Goal: Communication & Community: Share content

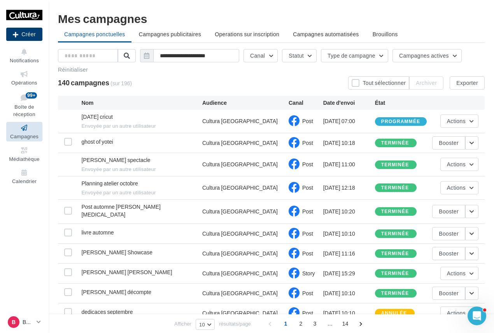
click at [25, 31] on button "Créer" at bounding box center [24, 34] width 36 height 13
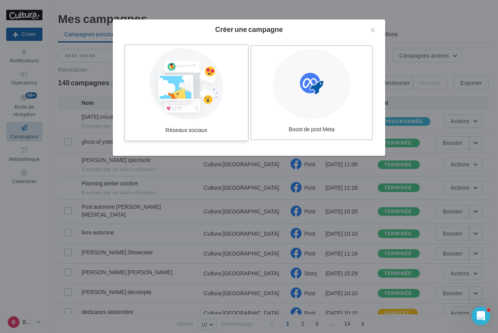
click at [206, 107] on div at bounding box center [186, 84] width 117 height 72
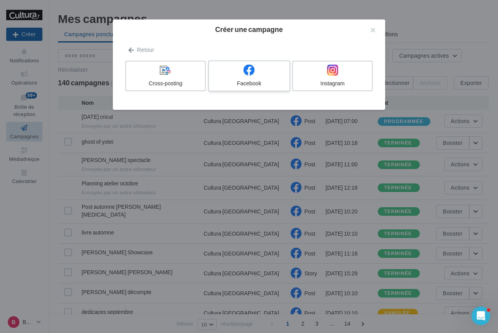
click at [274, 76] on div at bounding box center [249, 70] width 74 height 12
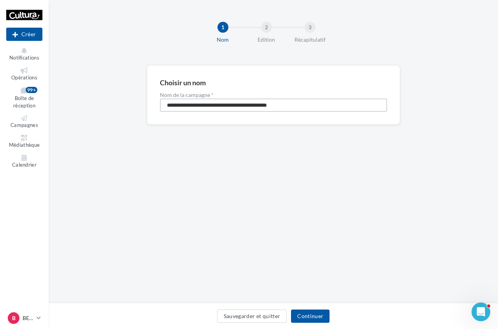
click at [226, 105] on input "**********" at bounding box center [273, 104] width 227 height 13
type input "**********"
click at [312, 323] on div "Sauvegarder et quitter Continuer" at bounding box center [273, 317] width 437 height 16
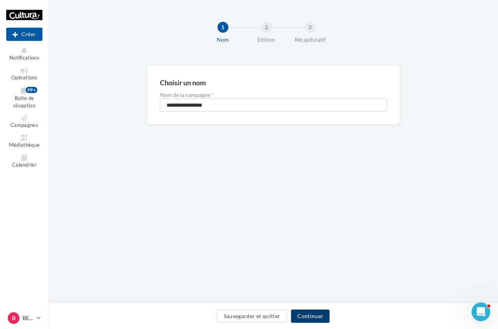
click at [316, 315] on button "Continuer" at bounding box center [310, 315] width 39 height 13
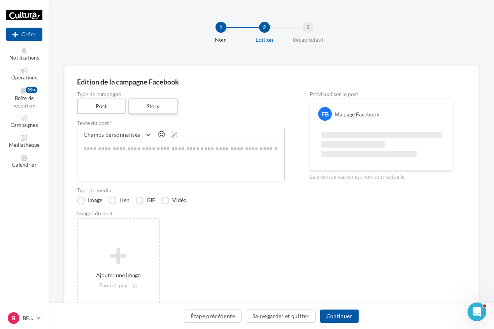
click at [148, 109] on label "Story" at bounding box center [153, 106] width 50 height 16
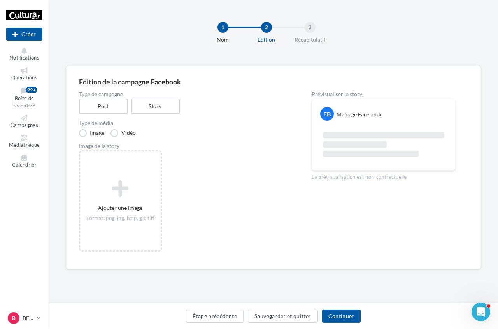
click at [97, 264] on div "Édition de la campagne Facebook Type de campagne Post Story Type de média Image…" at bounding box center [273, 167] width 415 height 204
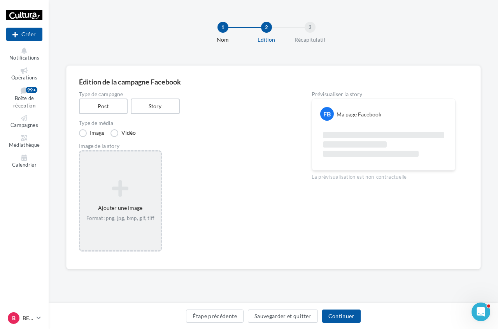
click at [120, 211] on div "Ajouter une image Format: png, jpg, bmp, gif, tiff" at bounding box center [120, 201] width 81 height 50
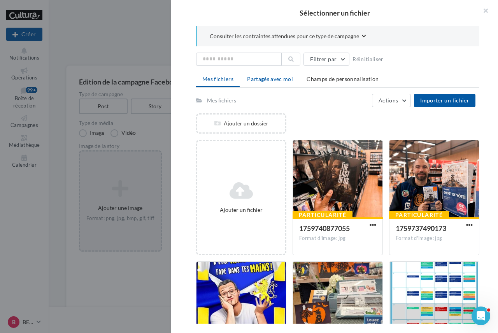
click at [272, 82] on span "Partagés avec moi" at bounding box center [270, 78] width 46 height 7
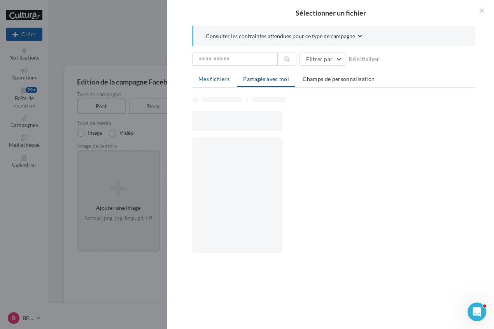
click at [223, 77] on span "Mes fichiers" at bounding box center [213, 78] width 31 height 7
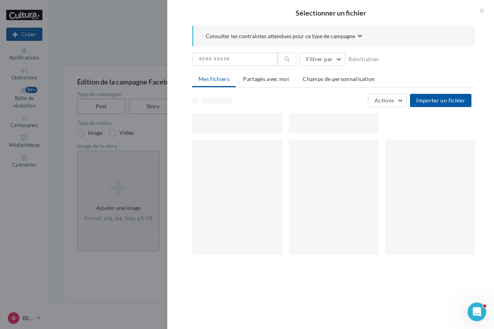
click at [246, 193] on div at bounding box center [237, 197] width 90 height 115
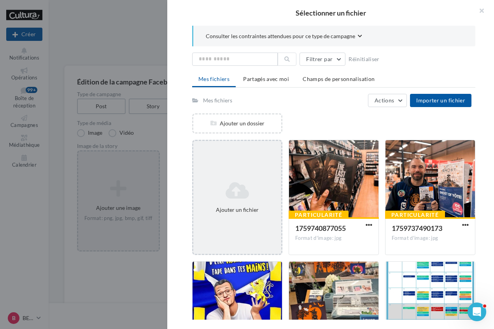
click at [218, 184] on icon at bounding box center [237, 190] width 82 height 19
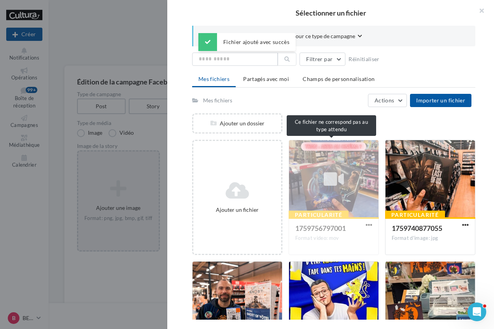
click at [372, 198] on div "Particularité 1759756797001 Format video: mov" at bounding box center [334, 197] width 90 height 115
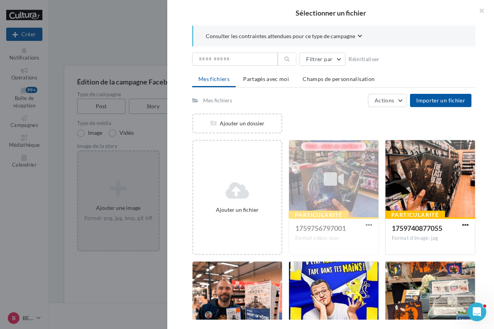
click at [368, 225] on div "Particularité 1759756797001 Format video: mov" at bounding box center [334, 197] width 90 height 115
click at [480, 6] on button "button" at bounding box center [478, 11] width 31 height 23
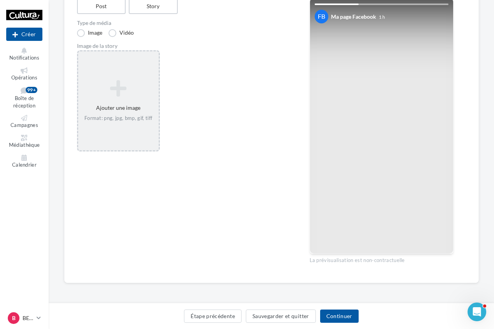
click at [377, 154] on div at bounding box center [381, 126] width 143 height 254
click at [90, 101] on div "Ajouter une image Format: png, jpg, bmp, gif, tiff" at bounding box center [118, 101] width 81 height 50
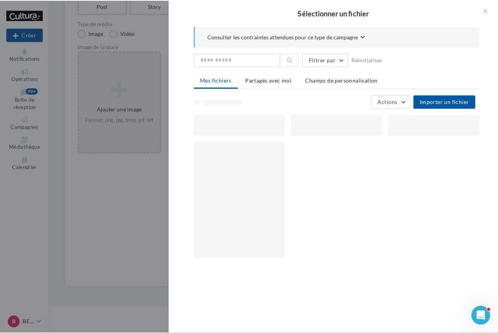
scroll to position [96, 0]
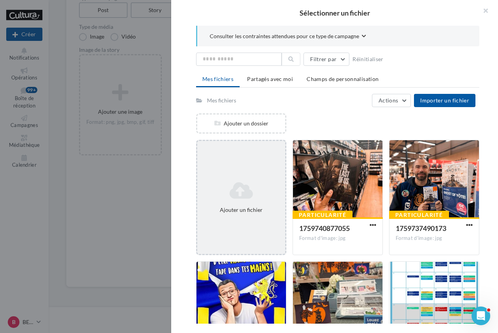
click at [211, 177] on div "Ajouter un fichier" at bounding box center [241, 197] width 90 height 115
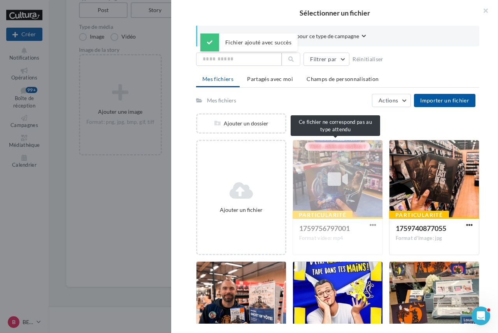
click at [331, 181] on div "Particularité 1759756797001 Format video: mp4" at bounding box center [338, 197] width 90 height 115
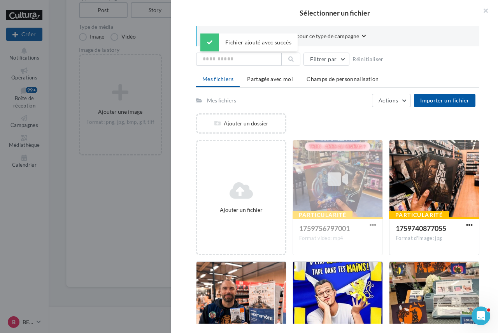
click at [356, 227] on div "Particularité 1759756797001 Format video: mp4" at bounding box center [338, 197] width 90 height 115
click at [346, 120] on div "Ajouter un dossier" at bounding box center [340, 126] width 289 height 26
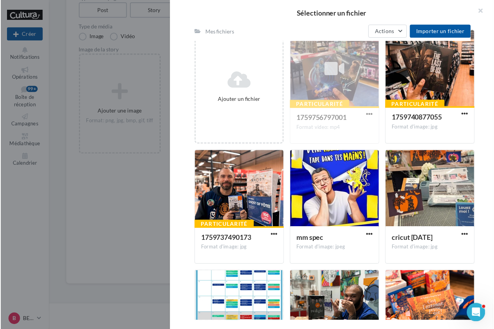
scroll to position [137, 0]
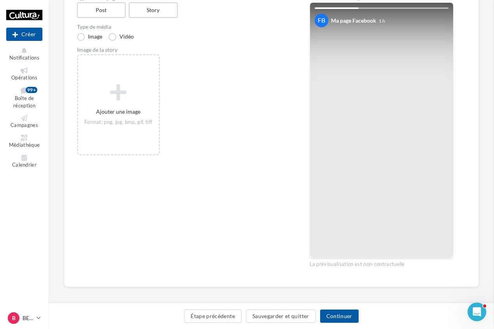
click at [129, 55] on div "Sélectionner un fichier Consulter les contraintes attendues pour ce type de cam…" at bounding box center [118, 55] width 81 height 0
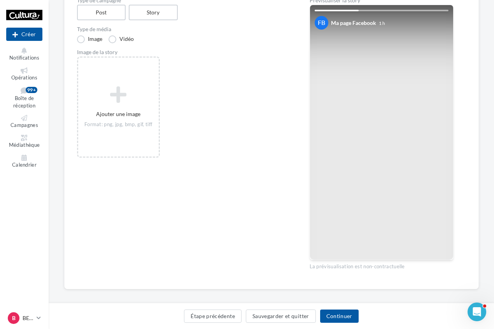
scroll to position [0, 0]
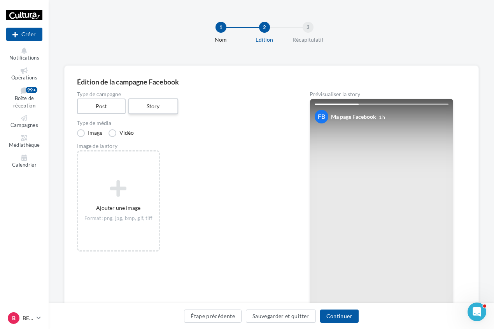
click at [174, 111] on label "Story" at bounding box center [153, 106] width 50 height 16
click at [127, 134] on label "Vidéo" at bounding box center [121, 133] width 25 height 8
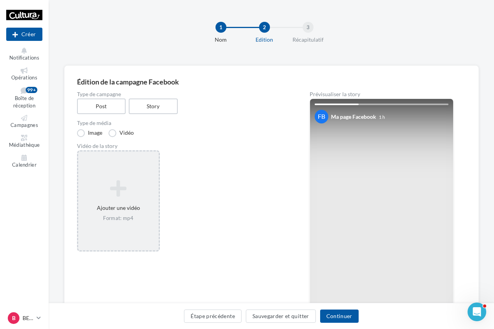
click at [131, 202] on div "Ajouter une vidéo Format: mp4" at bounding box center [118, 201] width 81 height 50
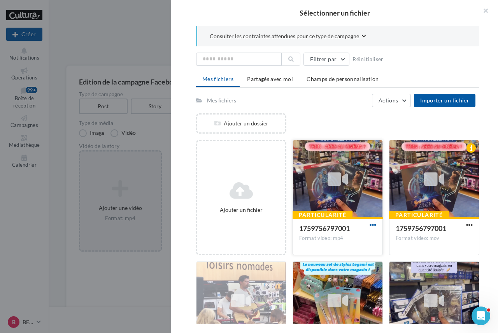
click at [371, 222] on span "button" at bounding box center [373, 224] width 7 height 7
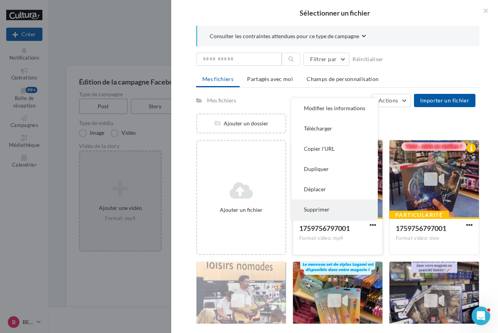
click at [353, 209] on button "Supprimer" at bounding box center [334, 209] width 86 height 20
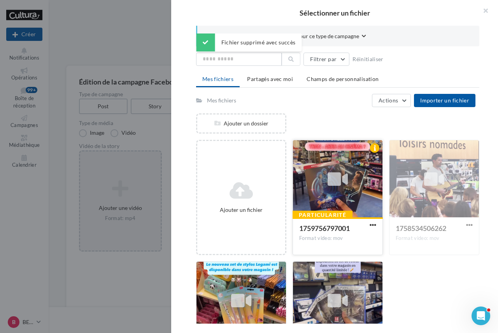
click at [352, 171] on div at bounding box center [337, 179] width 89 height 78
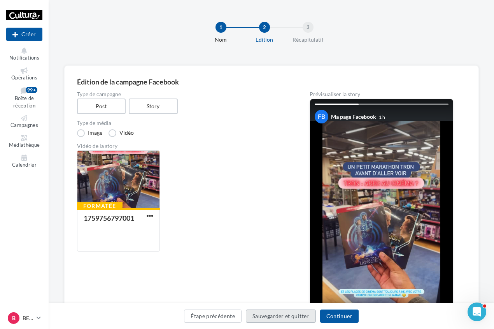
click at [288, 318] on button "Sauvegarder et quitter" at bounding box center [281, 315] width 70 height 13
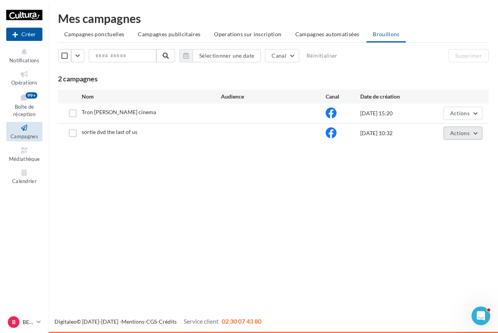
click at [457, 135] on span "Actions" at bounding box center [459, 133] width 19 height 7
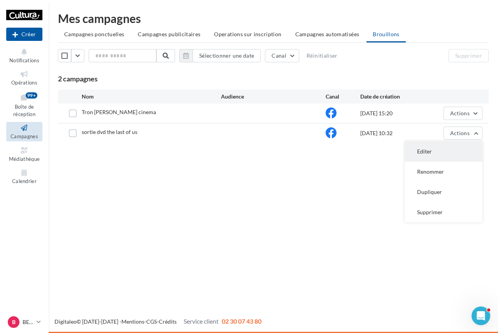
click at [434, 149] on button "Editer" at bounding box center [444, 151] width 78 height 20
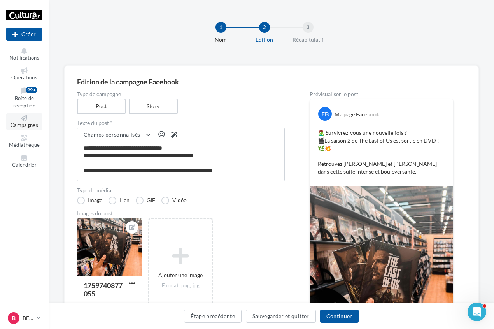
click at [30, 129] on link "Campagnes" at bounding box center [24, 121] width 36 height 17
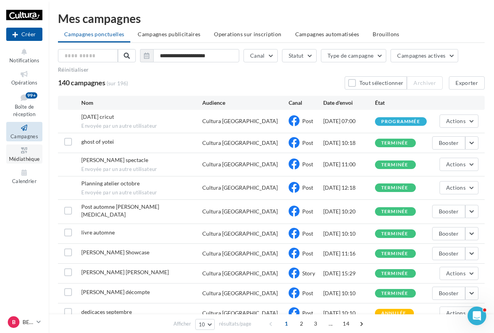
click at [34, 147] on icon at bounding box center [25, 150] width 32 height 9
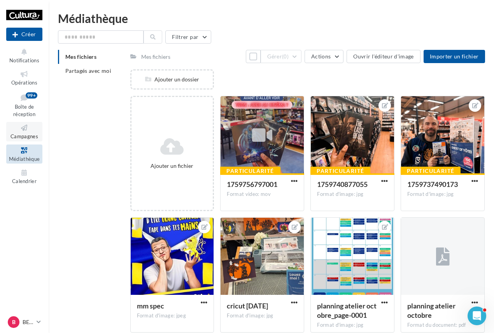
click at [34, 130] on icon at bounding box center [25, 127] width 32 height 9
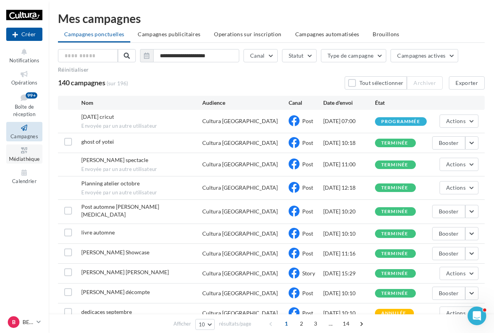
click at [28, 161] on span "Médiathèque" at bounding box center [24, 159] width 31 height 6
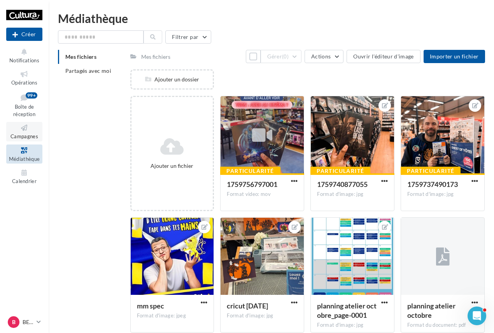
click at [26, 131] on icon at bounding box center [25, 127] width 32 height 9
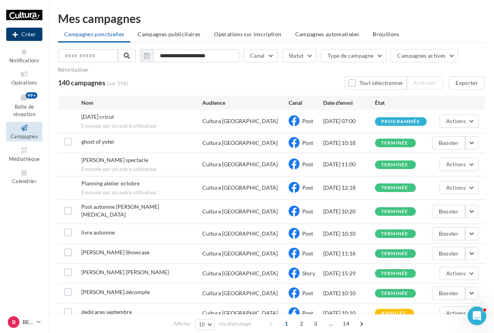
click at [31, 36] on button "Créer" at bounding box center [24, 34] width 36 height 13
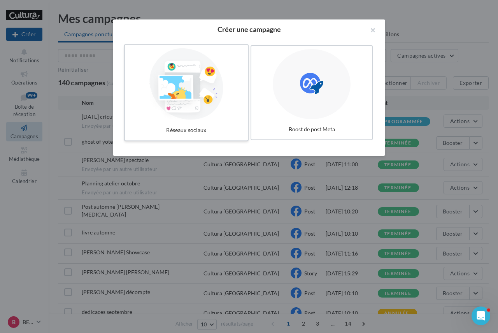
click at [182, 125] on div "Réseaux sociaux" at bounding box center [186, 130] width 117 height 14
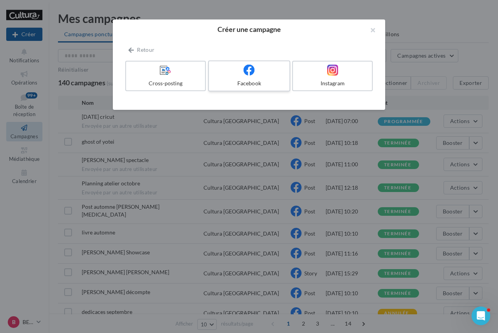
click at [241, 68] on div at bounding box center [249, 70] width 74 height 12
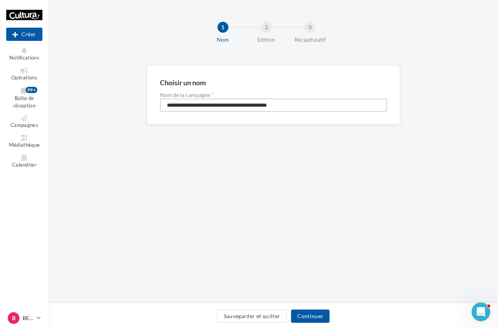
click at [203, 108] on input "**********" at bounding box center [273, 104] width 227 height 13
type input "**********"
click at [319, 313] on button "Continuer" at bounding box center [310, 315] width 39 height 13
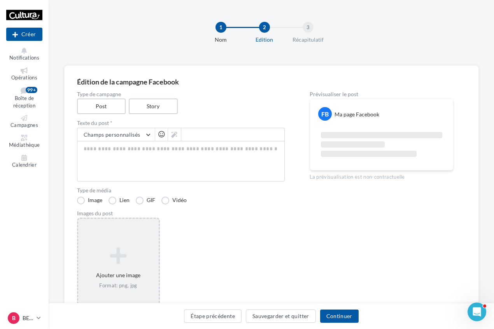
click at [117, 254] on icon at bounding box center [118, 255] width 74 height 19
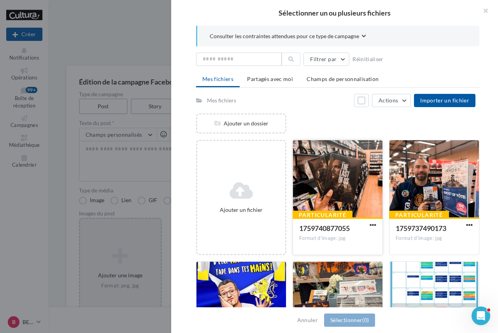
click at [325, 182] on div at bounding box center [337, 179] width 89 height 78
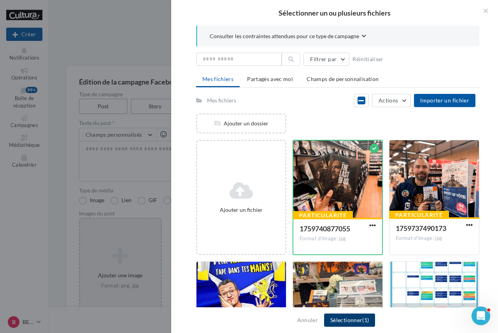
click at [355, 320] on button "Sélectionner (1)" at bounding box center [349, 319] width 51 height 13
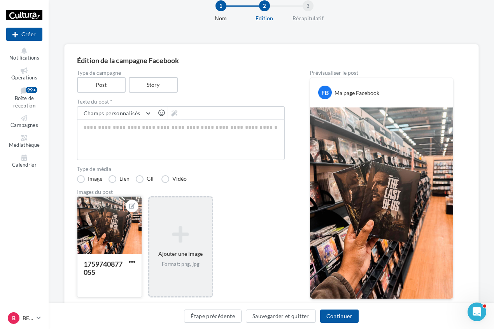
scroll to position [39, 0]
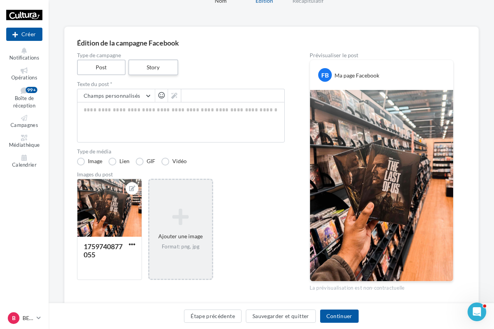
click at [157, 70] on label "Story" at bounding box center [153, 68] width 50 height 16
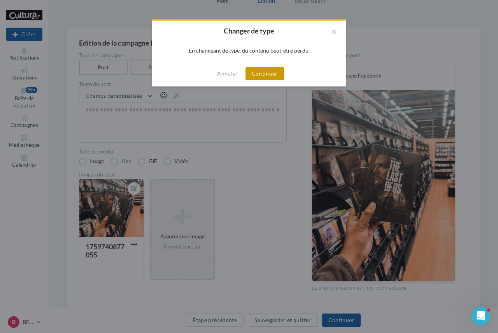
click at [272, 74] on button "Continuer" at bounding box center [265, 73] width 39 height 13
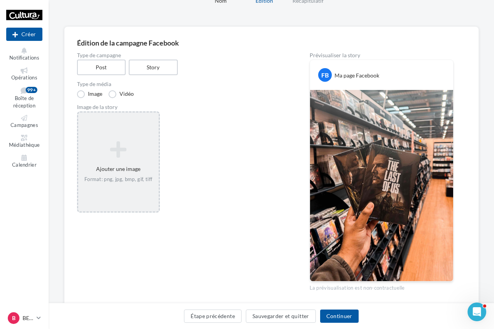
click at [124, 127] on div "Ajouter une image Format: png, jpg, bmp, gif, tiff" at bounding box center [118, 161] width 83 height 101
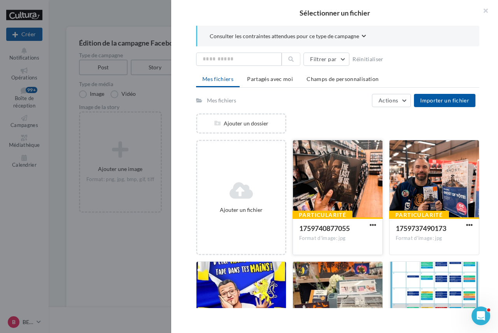
click at [333, 165] on div at bounding box center [337, 179] width 89 height 78
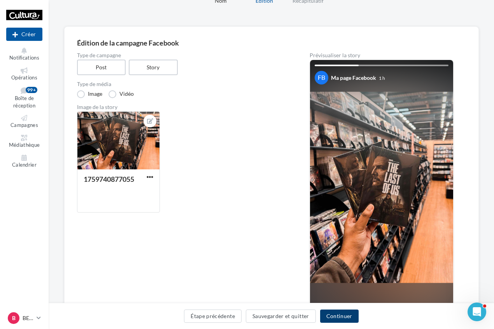
click at [349, 317] on button "Continuer" at bounding box center [339, 315] width 39 height 13
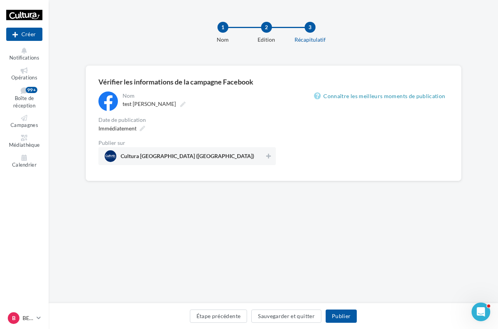
click at [148, 119] on div "Date de publication" at bounding box center [186, 119] width 177 height 5
click at [134, 127] on span "Immédiatement" at bounding box center [117, 128] width 38 height 7
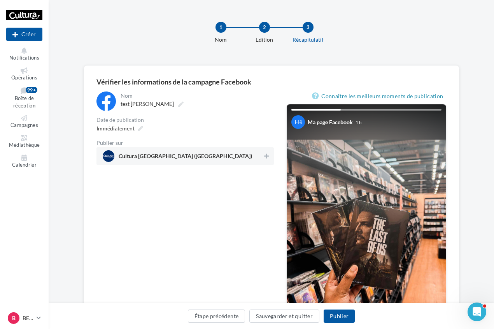
click at [213, 116] on div "**********" at bounding box center [184, 128] width 177 height 74
click at [234, 319] on button "Étape précédente" at bounding box center [217, 315] width 58 height 13
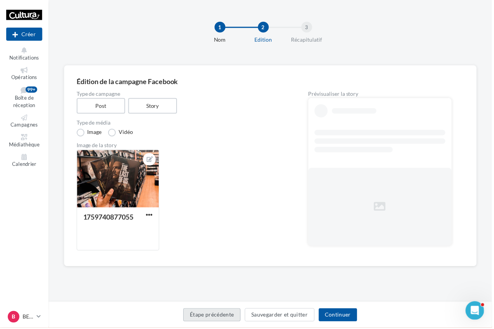
click at [225, 318] on button "Étape précédente" at bounding box center [213, 315] width 58 height 13
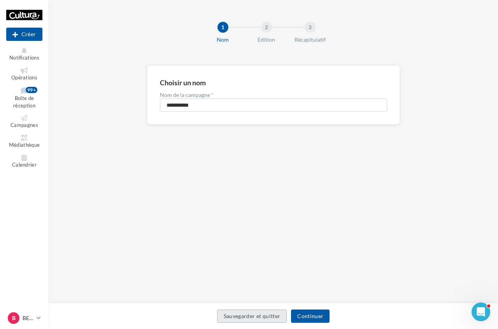
click at [225, 318] on button "Sauvegarder et quitter" at bounding box center [252, 315] width 70 height 13
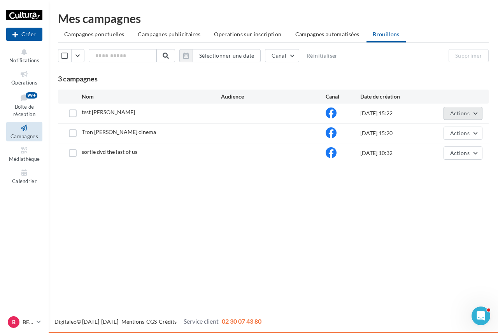
click at [476, 108] on button "Actions" at bounding box center [463, 113] width 39 height 13
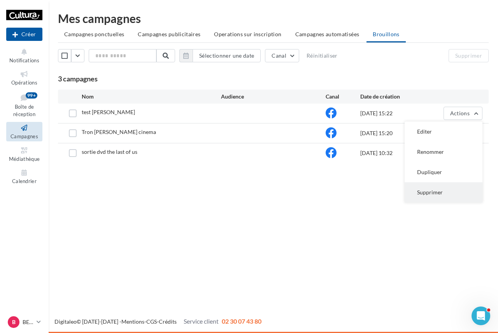
click at [433, 190] on button "Supprimer" at bounding box center [444, 192] width 78 height 20
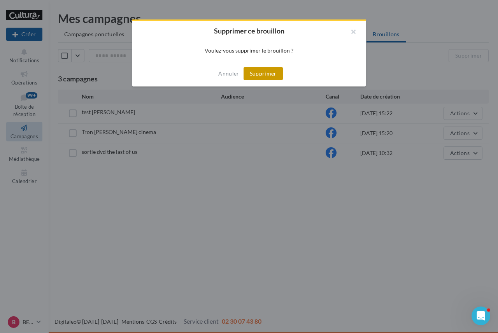
click at [267, 68] on button "Supprimer" at bounding box center [263, 73] width 39 height 13
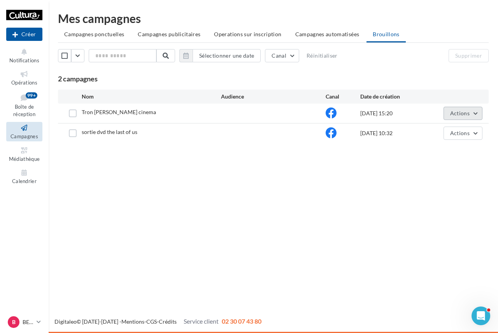
click at [467, 111] on span "Actions" at bounding box center [459, 113] width 19 height 7
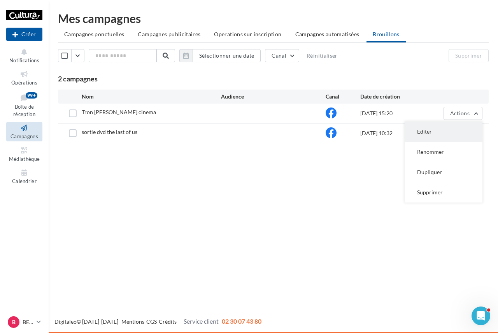
click at [434, 130] on button "Editer" at bounding box center [444, 131] width 78 height 20
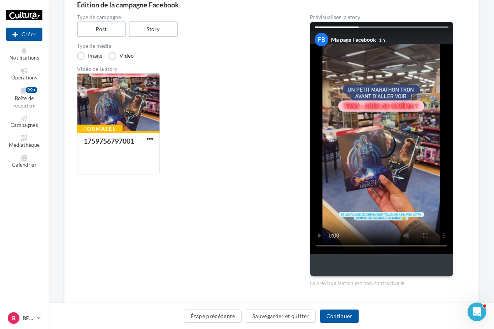
scroll to position [78, 0]
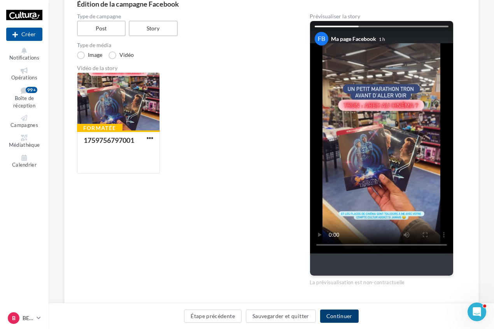
click at [353, 310] on button "Continuer" at bounding box center [339, 315] width 39 height 13
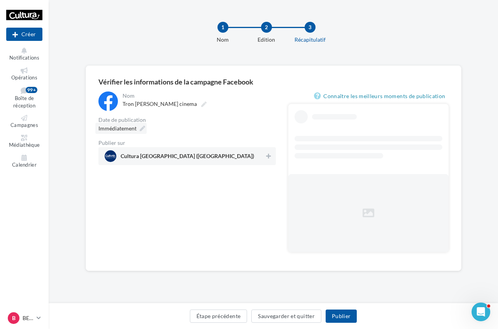
click at [136, 130] on span "Immédiatement" at bounding box center [117, 128] width 38 height 7
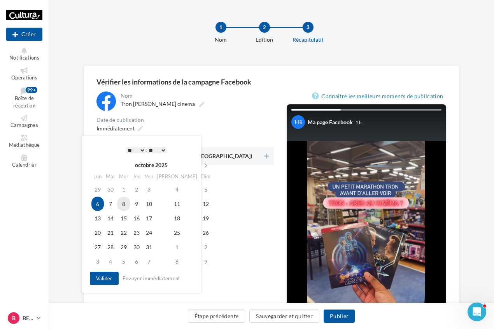
click at [126, 203] on td "8" at bounding box center [123, 203] width 13 height 14
click at [136, 147] on select "* * * * * * * * * * ** ** ** ** ** ** ** ** ** ** ** ** ** **" at bounding box center [133, 150] width 19 height 6
click at [147, 149] on select "** ** ** ** ** **" at bounding box center [154, 150] width 19 height 6
click at [215, 119] on div "Date de publication" at bounding box center [184, 119] width 177 height 5
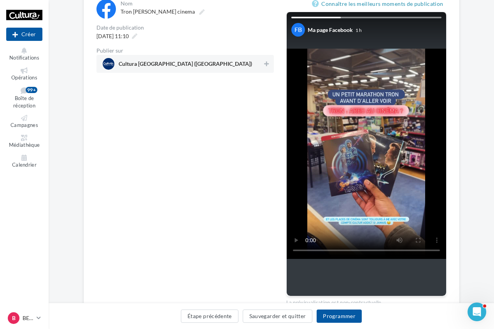
scroll to position [117, 0]
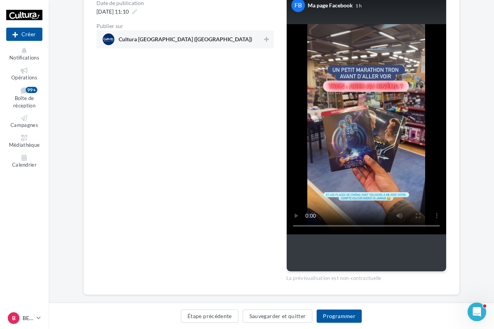
click at [251, 35] on span "Cultura Besançon (Besançon)" at bounding box center [183, 39] width 160 height 12
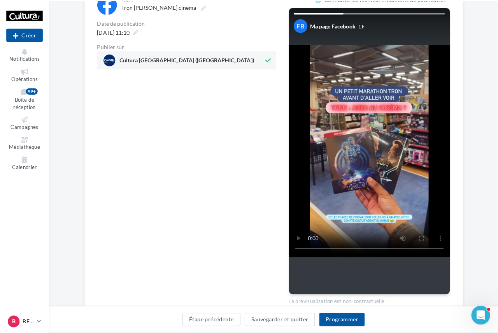
scroll to position [78, 0]
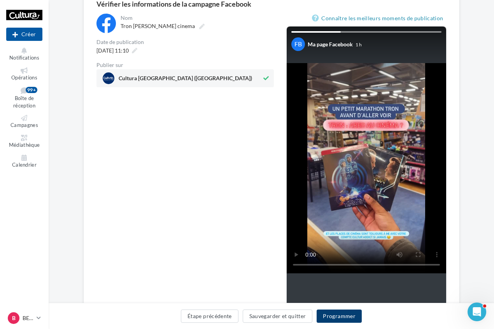
click at [337, 310] on button "Programmer" at bounding box center [339, 315] width 45 height 13
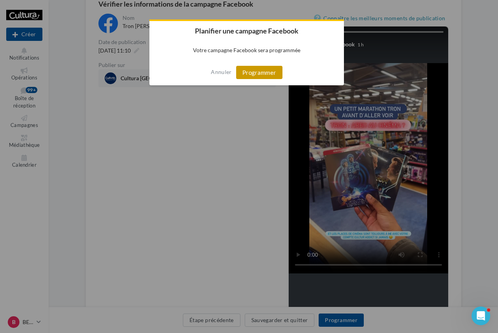
click at [251, 71] on button "Programmer" at bounding box center [259, 72] width 46 height 13
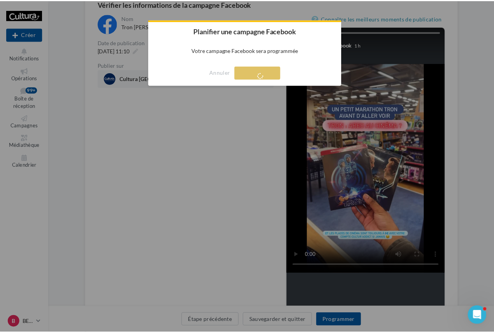
scroll to position [12, 0]
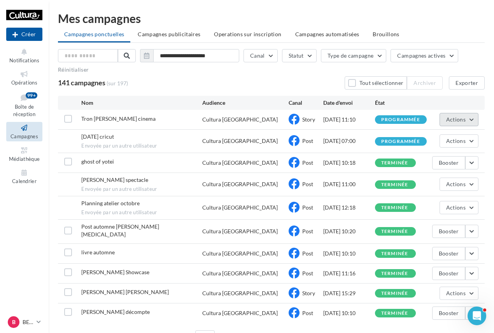
click at [456, 115] on button "Actions" at bounding box center [459, 119] width 39 height 13
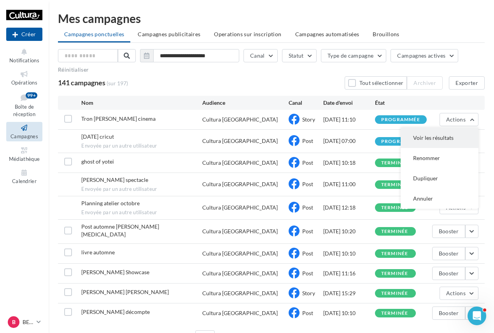
click at [443, 135] on button "Voir les résultats" at bounding box center [440, 138] width 78 height 20
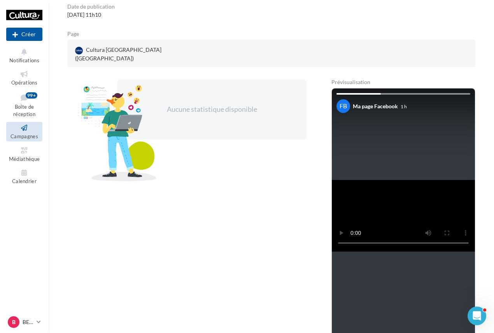
scroll to position [78, 0]
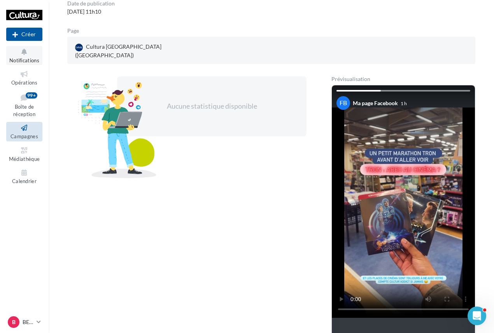
click at [23, 53] on icon at bounding box center [25, 51] width 32 height 9
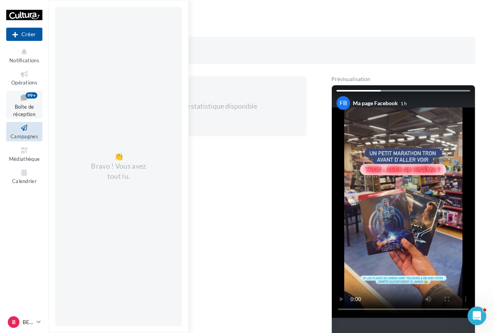
click at [35, 103] on link "Boîte de réception 99+" at bounding box center [24, 105] width 36 height 28
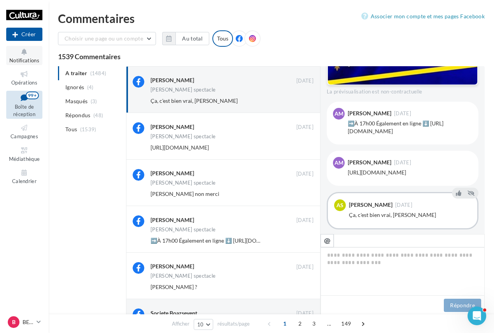
click at [33, 57] on span "Notifications" at bounding box center [24, 60] width 30 height 6
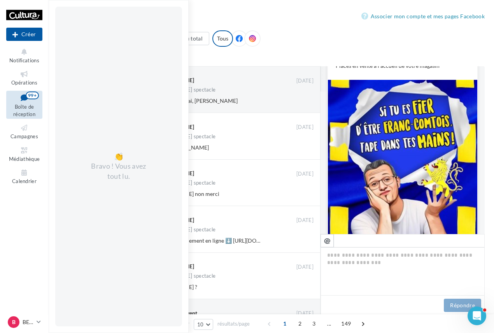
scroll to position [135, 0]
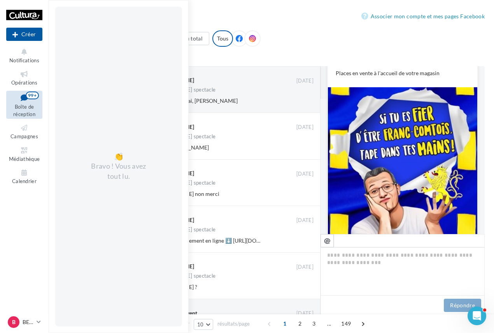
click at [326, 158] on div "FB Ma page Facebook S’il y a bien une façon de reconnaître un Franc-Comtois, c’…" at bounding box center [403, 150] width 164 height 168
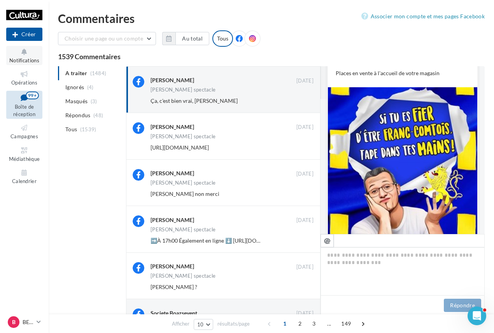
click at [19, 63] on span "Notifications" at bounding box center [24, 60] width 30 height 6
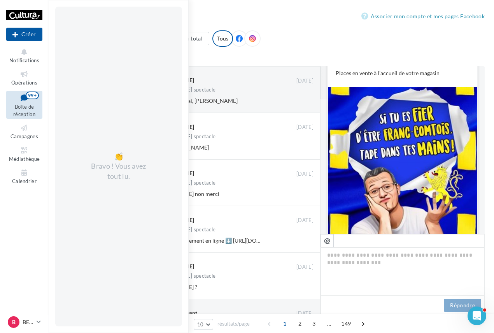
click at [279, 39] on div "Choisir une page ou un compte Cultura [GEOGRAPHIC_DATA] ([GEOGRAPHIC_DATA]) lep…" at bounding box center [271, 41] width 427 height 23
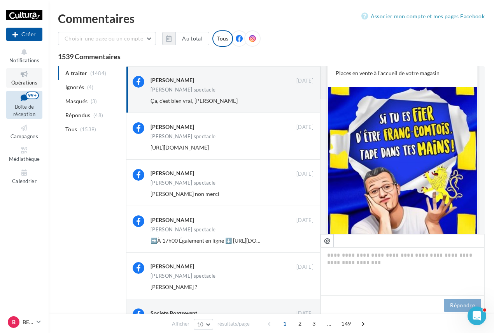
click at [20, 78] on icon at bounding box center [25, 74] width 32 height 9
